Goal: Navigation & Orientation: Find specific page/section

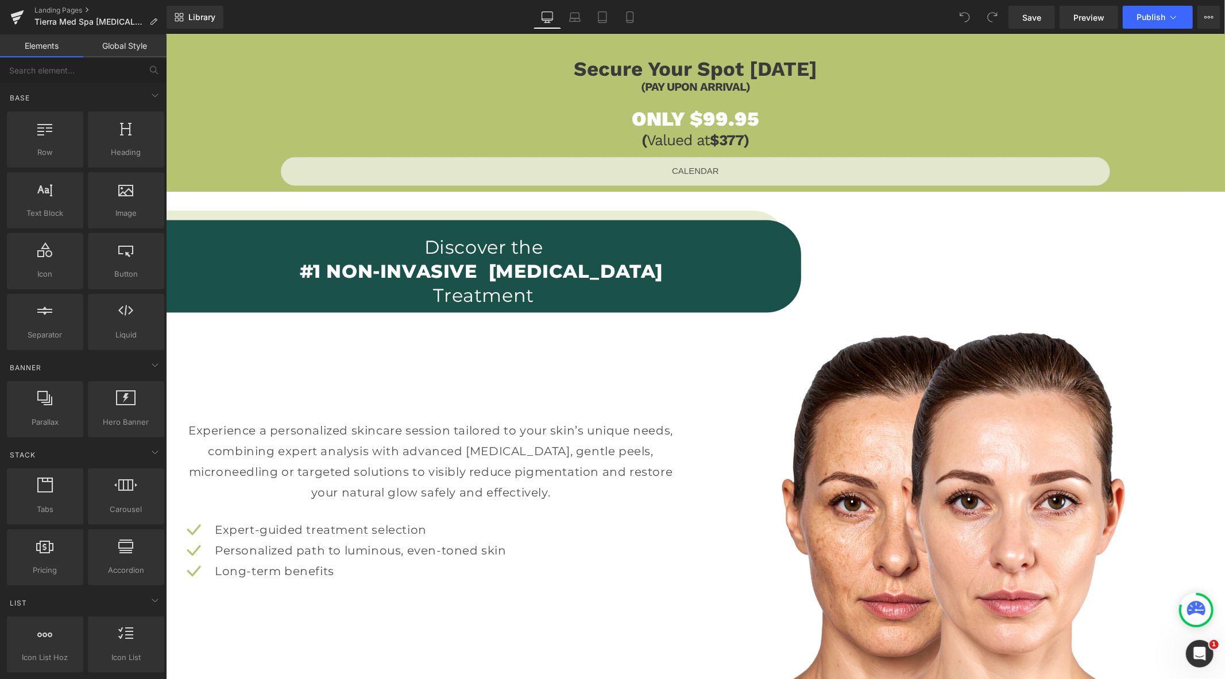
scroll to position [1148, 0]
